Goal: Information Seeking & Learning: Learn about a topic

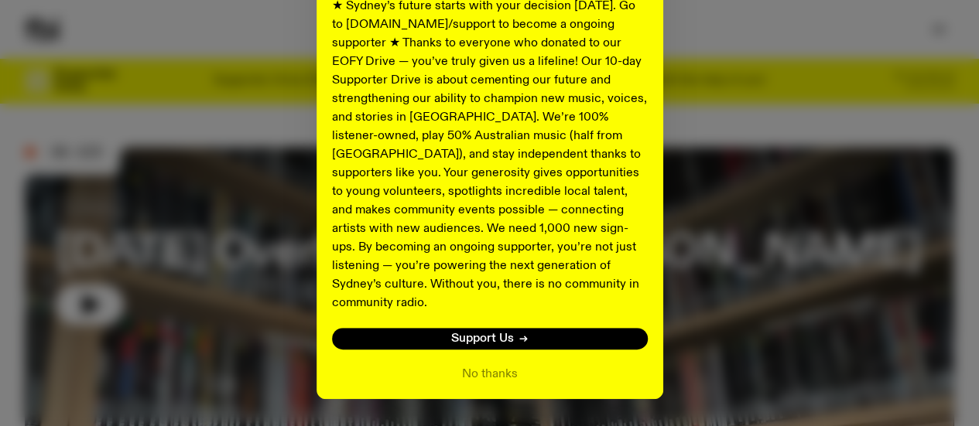
scroll to position [339, 0]
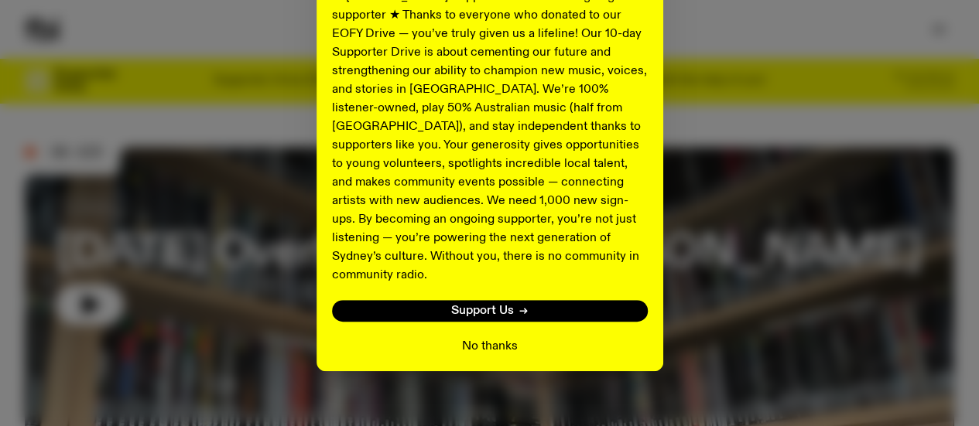
click at [484, 337] on button "No thanks" at bounding box center [490, 346] width 56 height 19
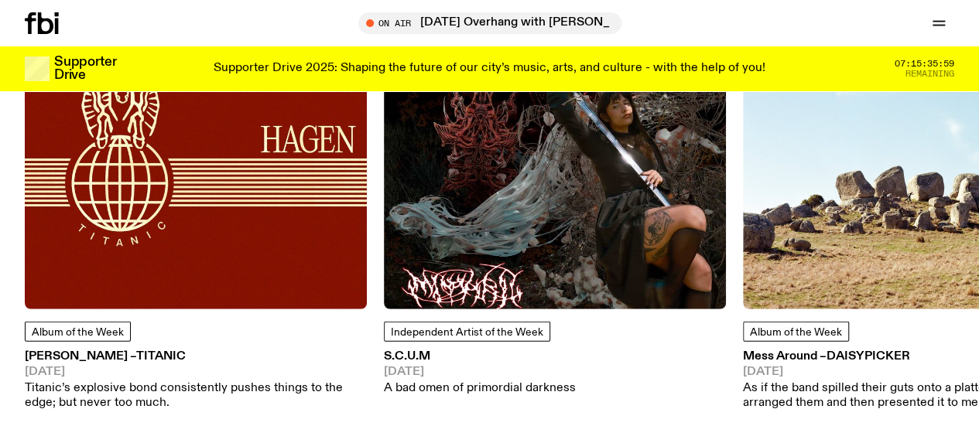
scroll to position [1856, 0]
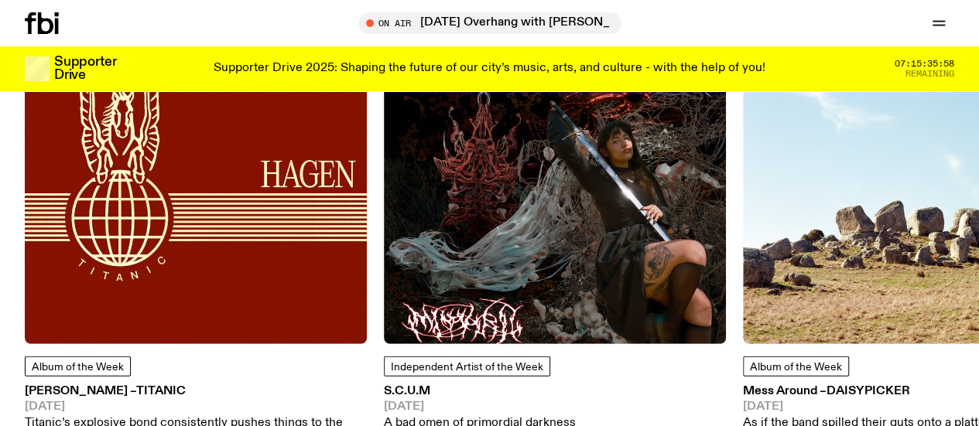
click at [599, 244] on img at bounding box center [555, 173] width 342 height 342
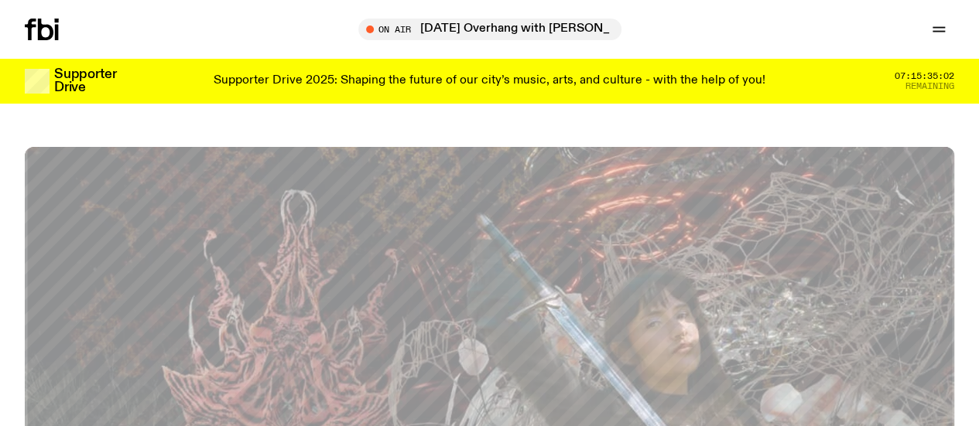
click at [0, 0] on link "Schedule" at bounding box center [0, 0] width 0 height 0
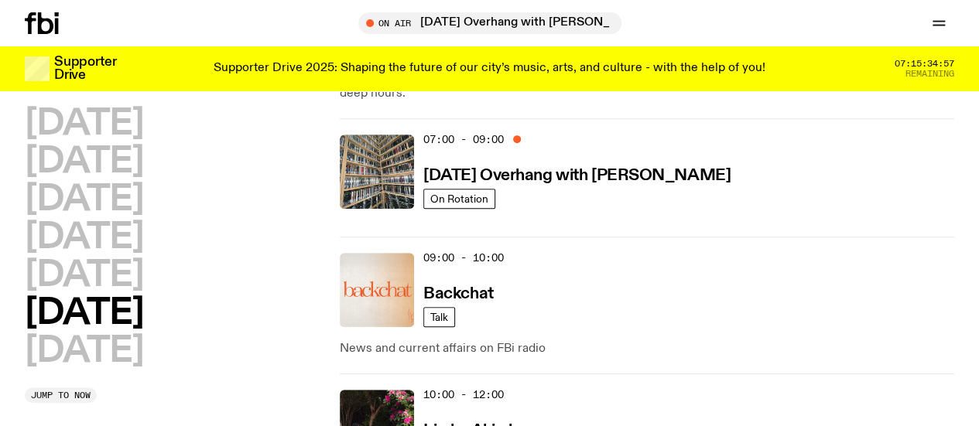
scroll to position [308, 0]
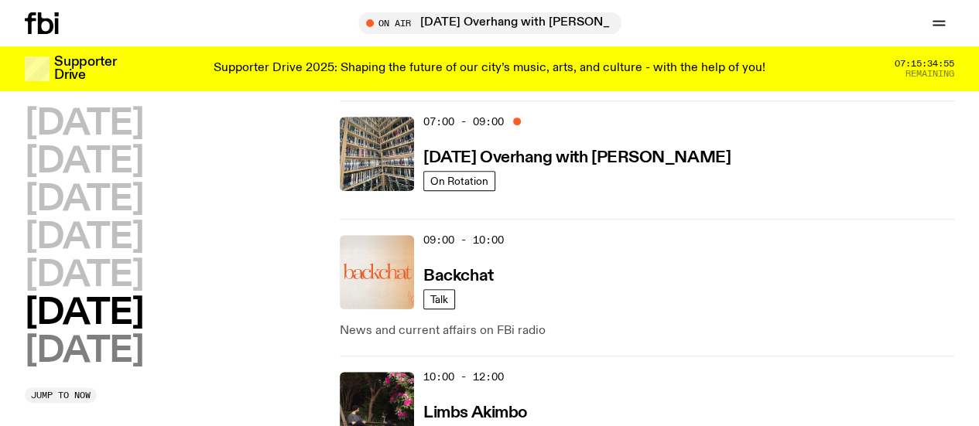
click at [118, 369] on h2 "[DATE]" at bounding box center [84, 351] width 118 height 35
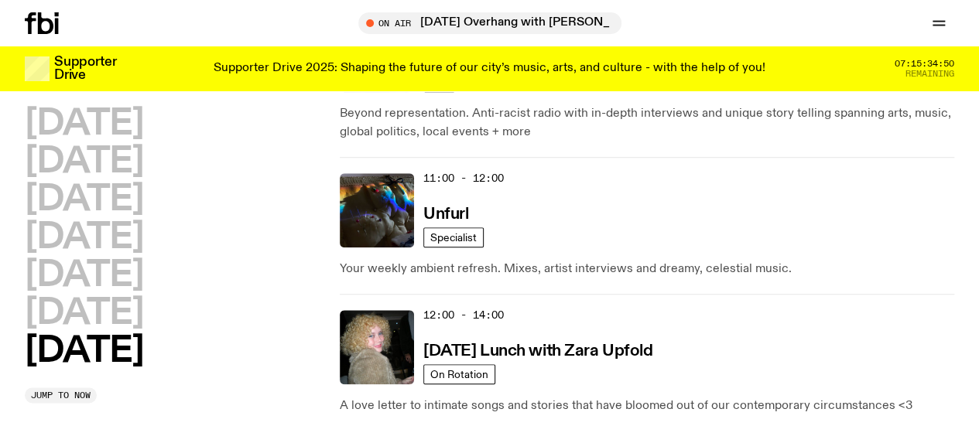
scroll to position [665, 0]
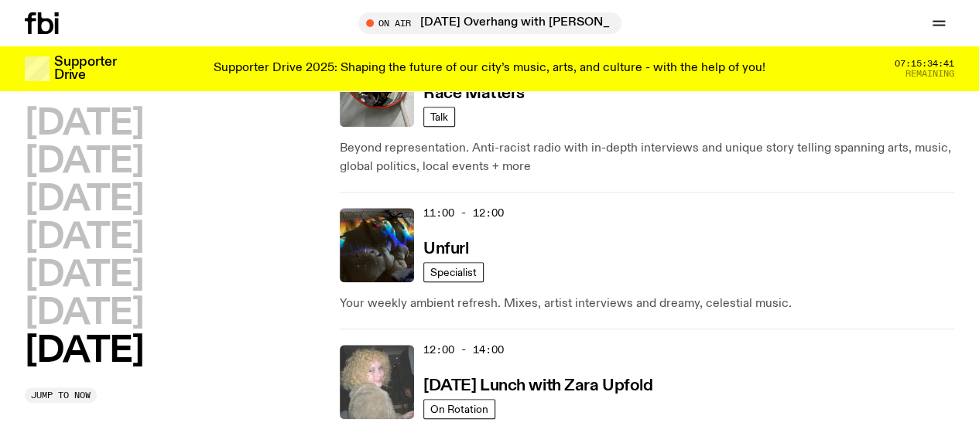
click at [396, 345] on img at bounding box center [377, 382] width 74 height 74
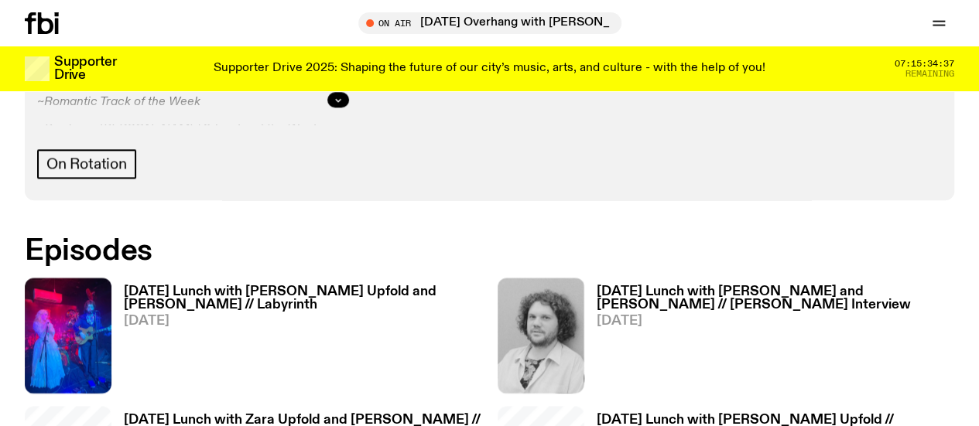
scroll to position [788, 0]
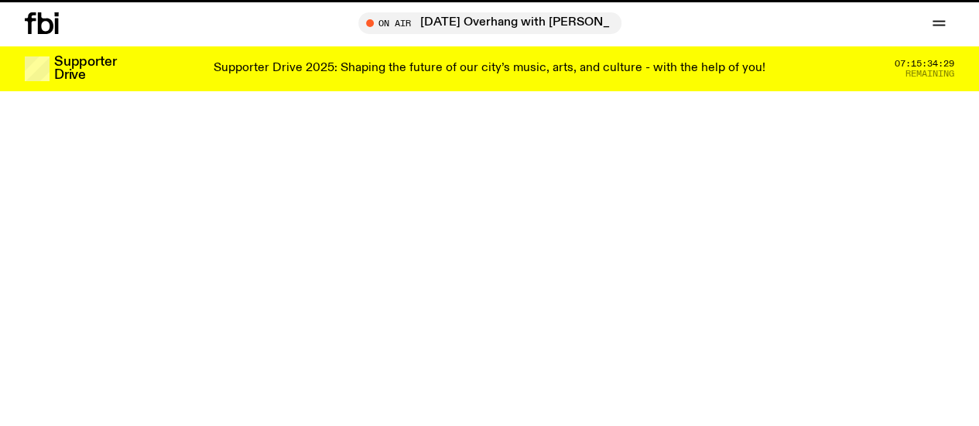
scroll to position [665, 0]
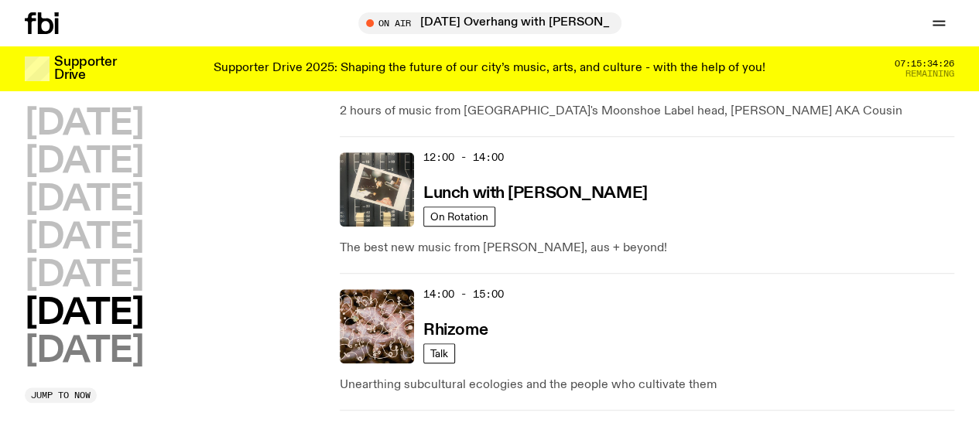
click at [108, 369] on h2 "[DATE]" at bounding box center [84, 351] width 118 height 35
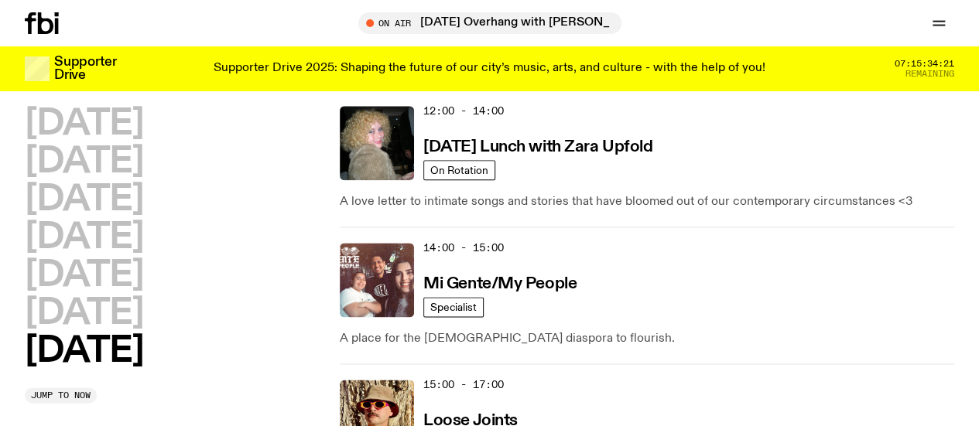
scroll to position [898, 0]
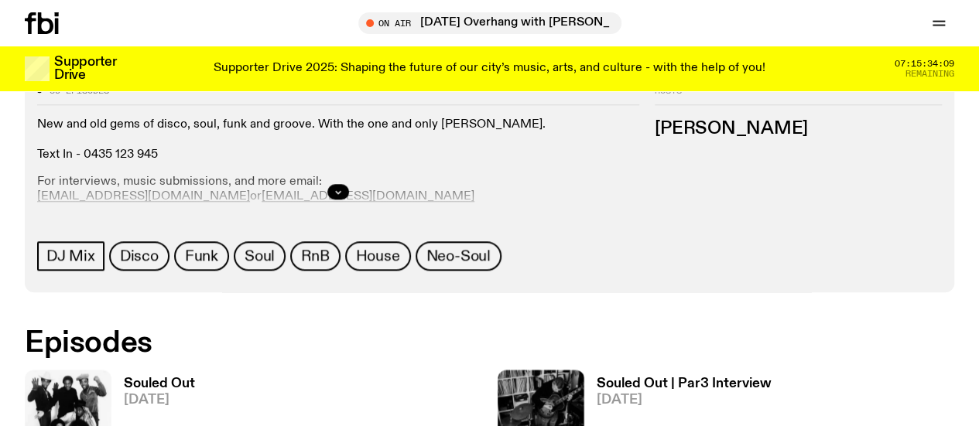
scroll to position [683, 0]
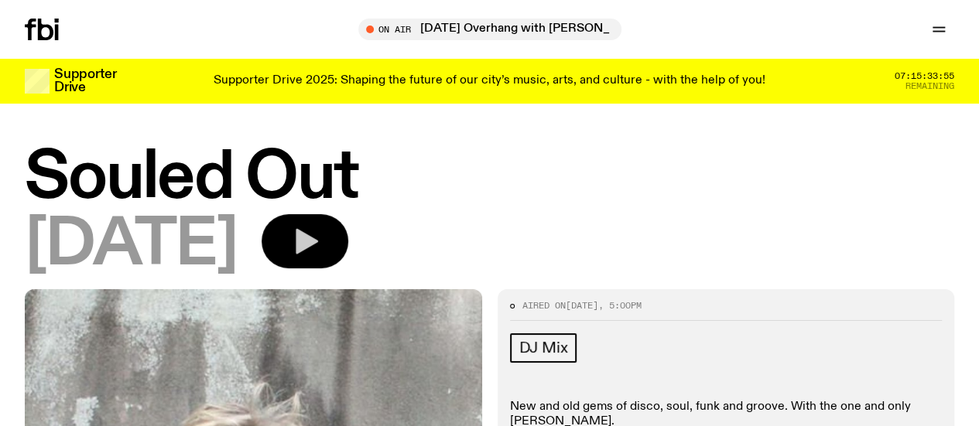
click at [320, 257] on icon "button" at bounding box center [304, 241] width 31 height 31
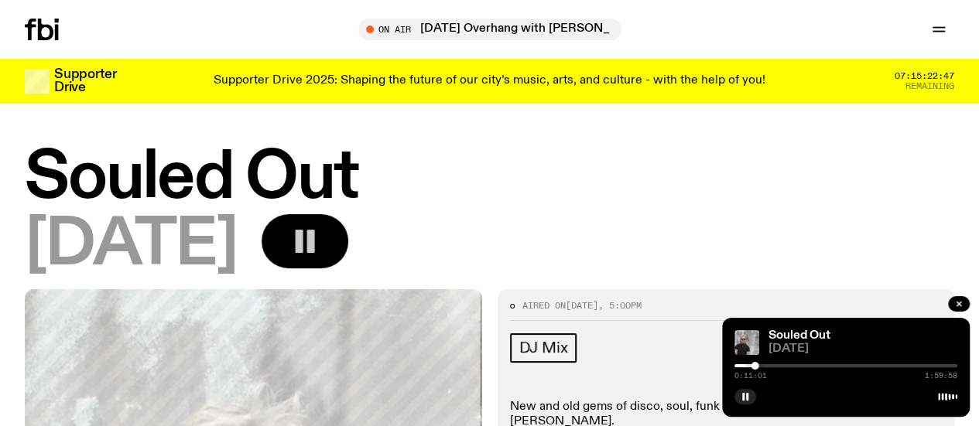
click at [320, 257] on icon "button" at bounding box center [304, 241] width 31 height 31
